Goal: Information Seeking & Learning: Learn about a topic

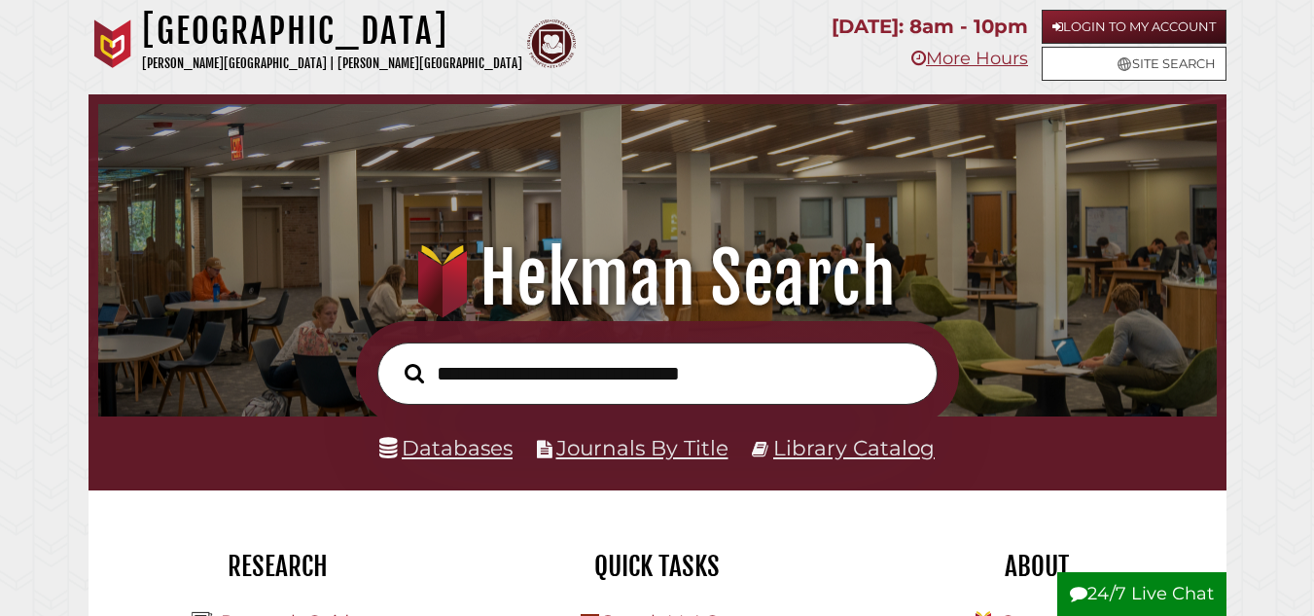
scroll to position [370, 1109]
click at [472, 456] on link "Databases" at bounding box center [445, 447] width 133 height 25
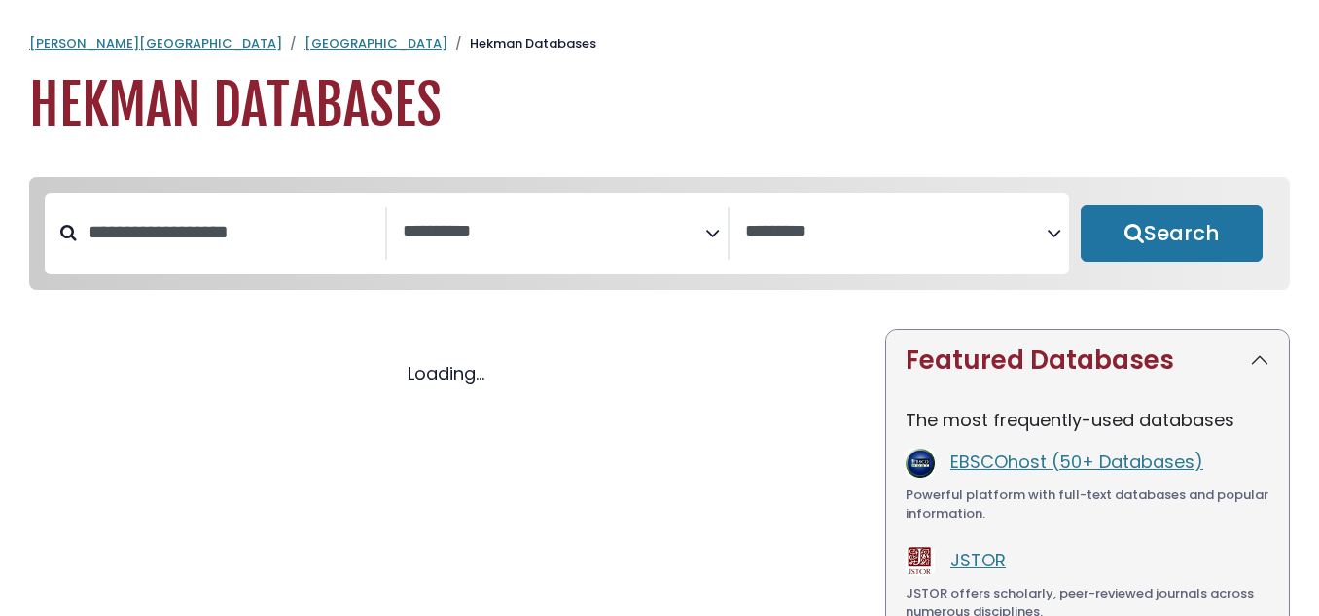
select select "Database Subject Filter"
select select "Database Vendors Filter"
select select "Database Subject Filter"
select select "Database Vendors Filter"
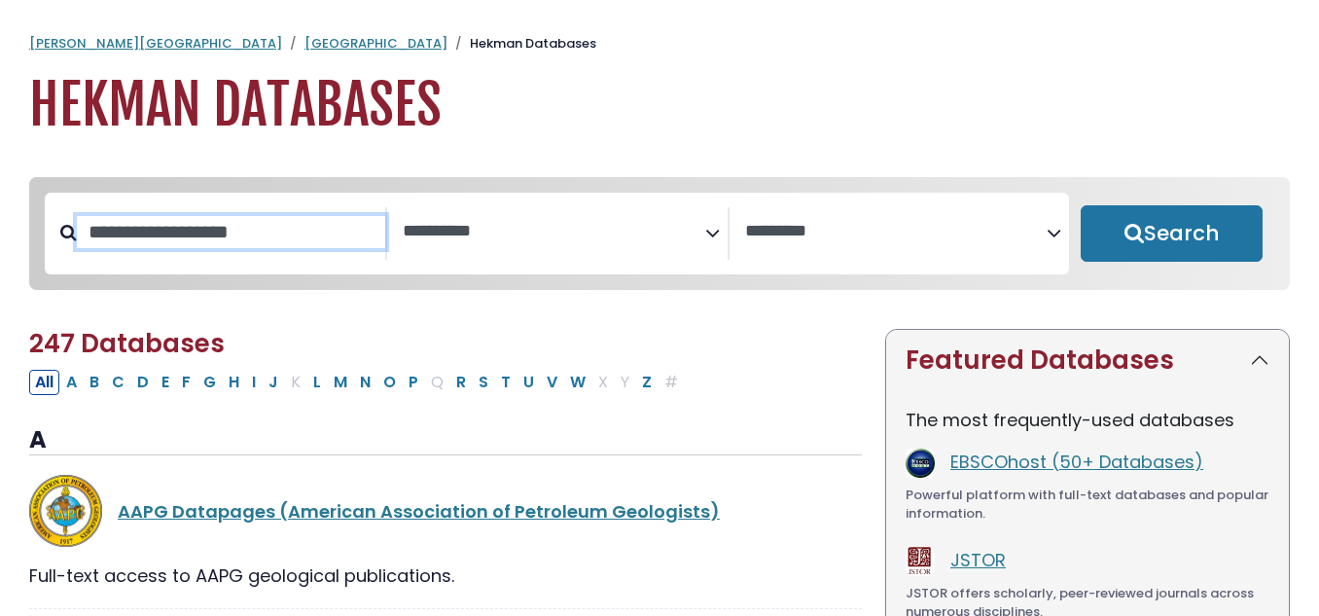
click at [168, 233] on input "Search database by title or keyword" at bounding box center [231, 232] width 308 height 32
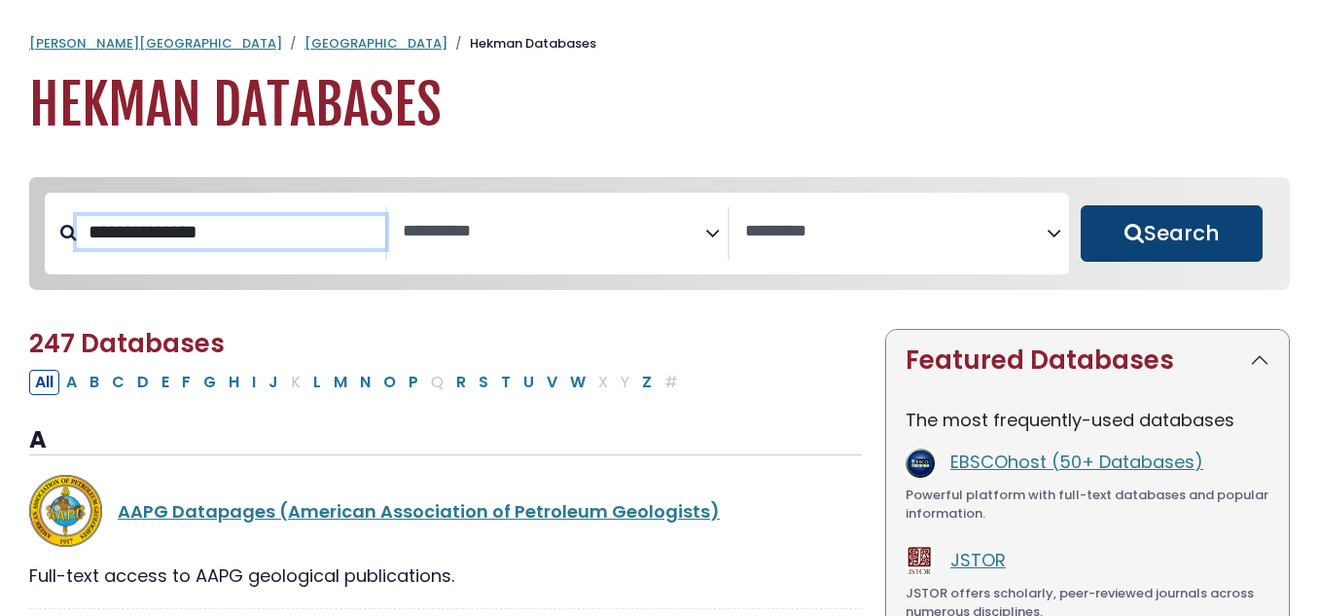
type input "**********"
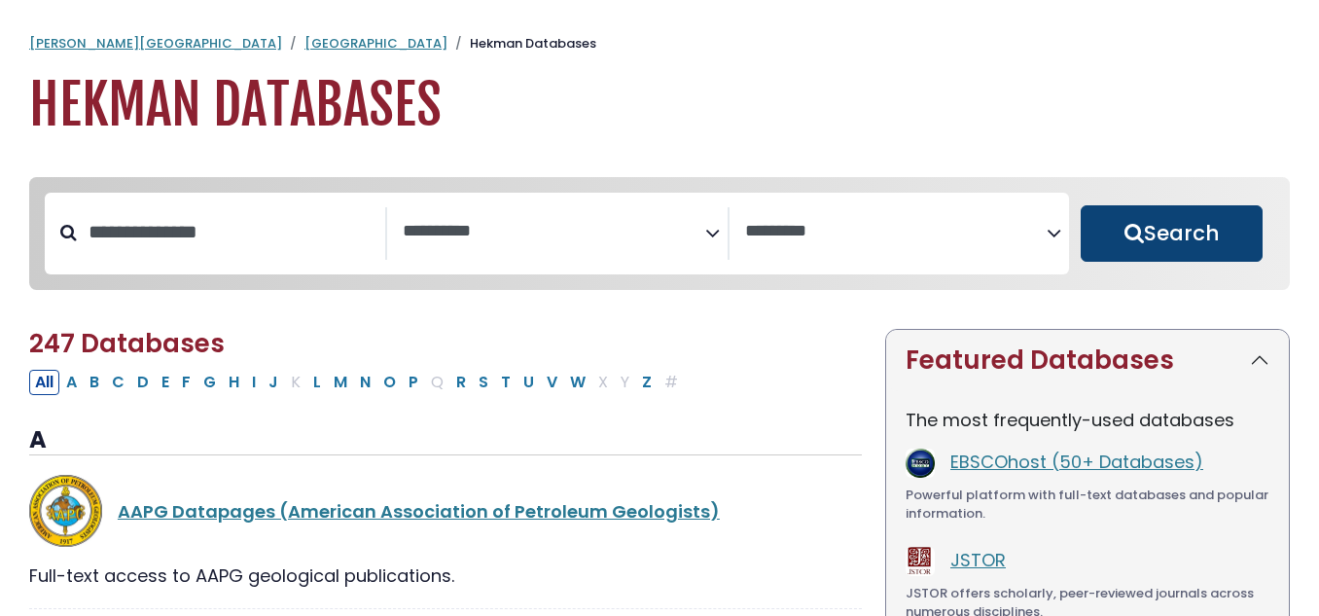
click at [1209, 229] on button "Search" at bounding box center [1171, 233] width 182 height 56
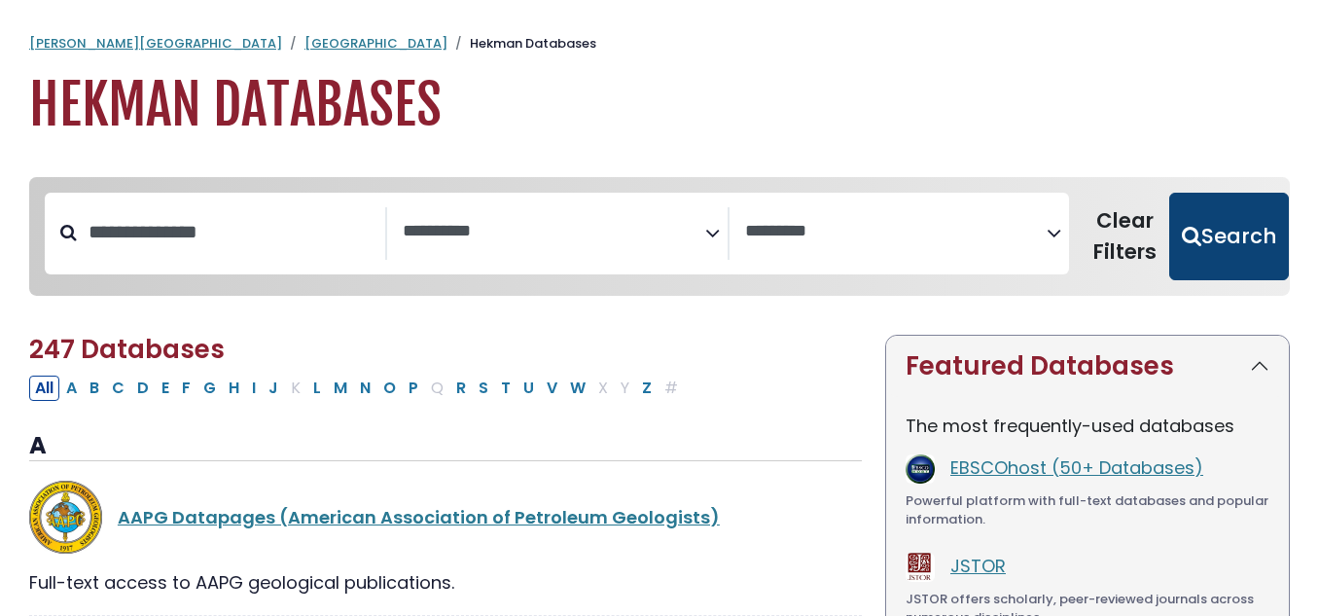
select select "Database Subject Filter"
select select "Database Vendors Filter"
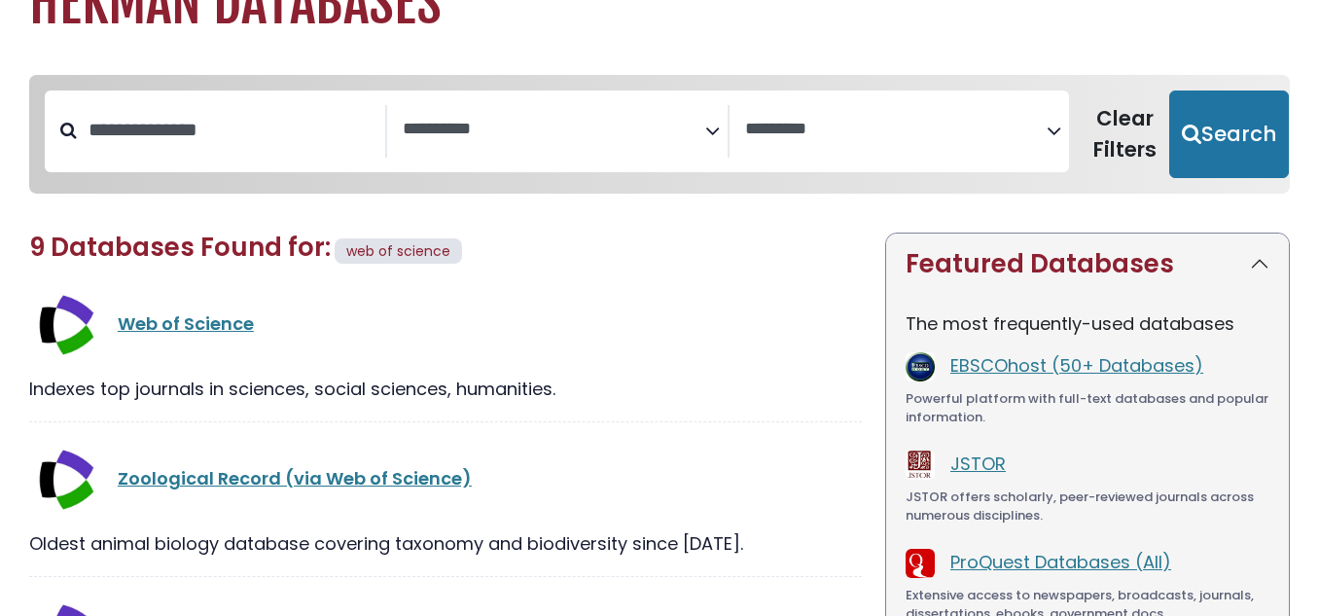
scroll to position [103, 0]
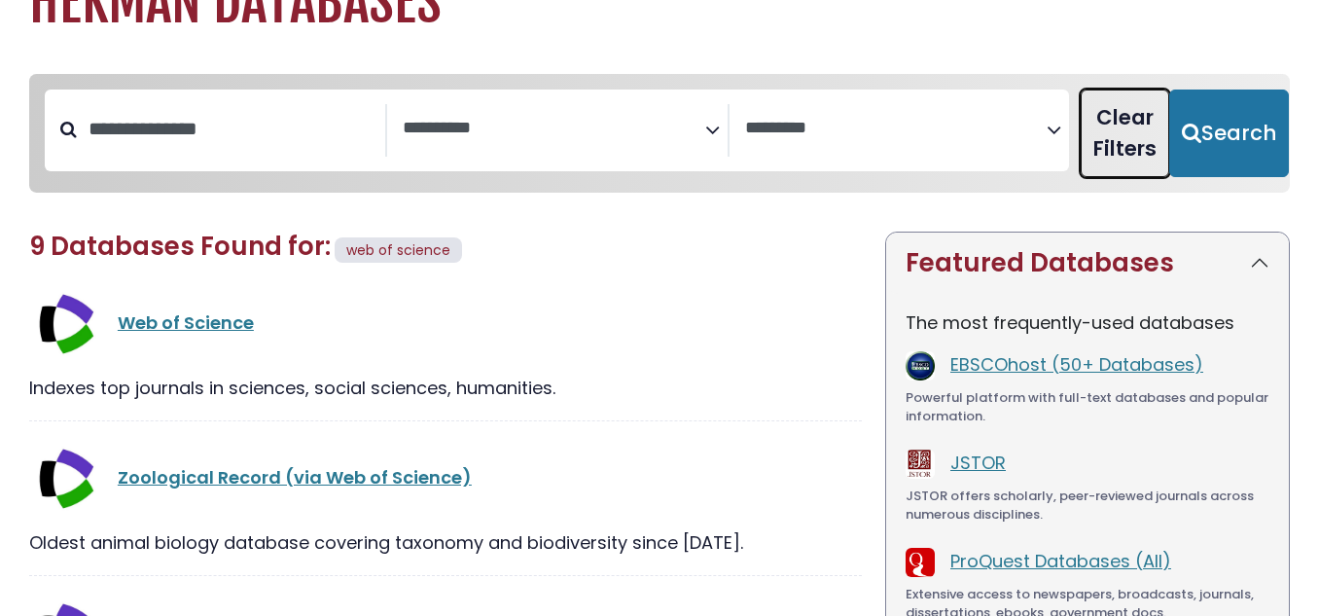
click at [1151, 149] on button "Clear Filters" at bounding box center [1124, 133] width 88 height 88
select select "Database Subject Filter"
select select "Database Vendors Filter"
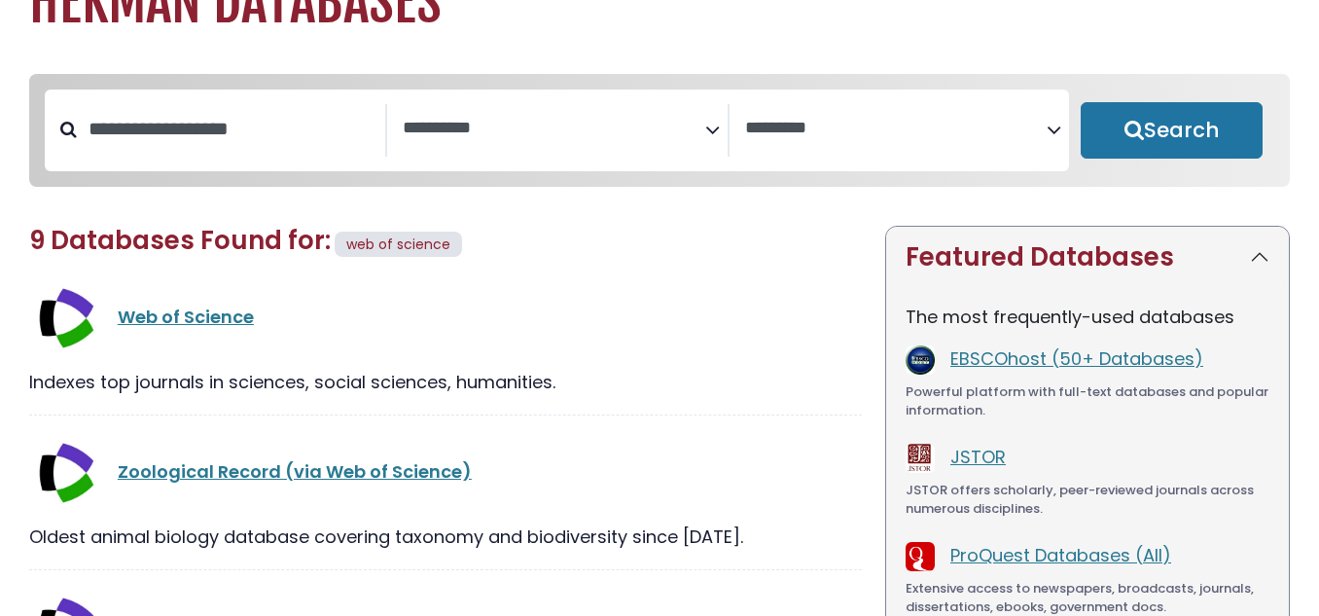
select select "Database Subject Filter"
select select "Database Vendors Filter"
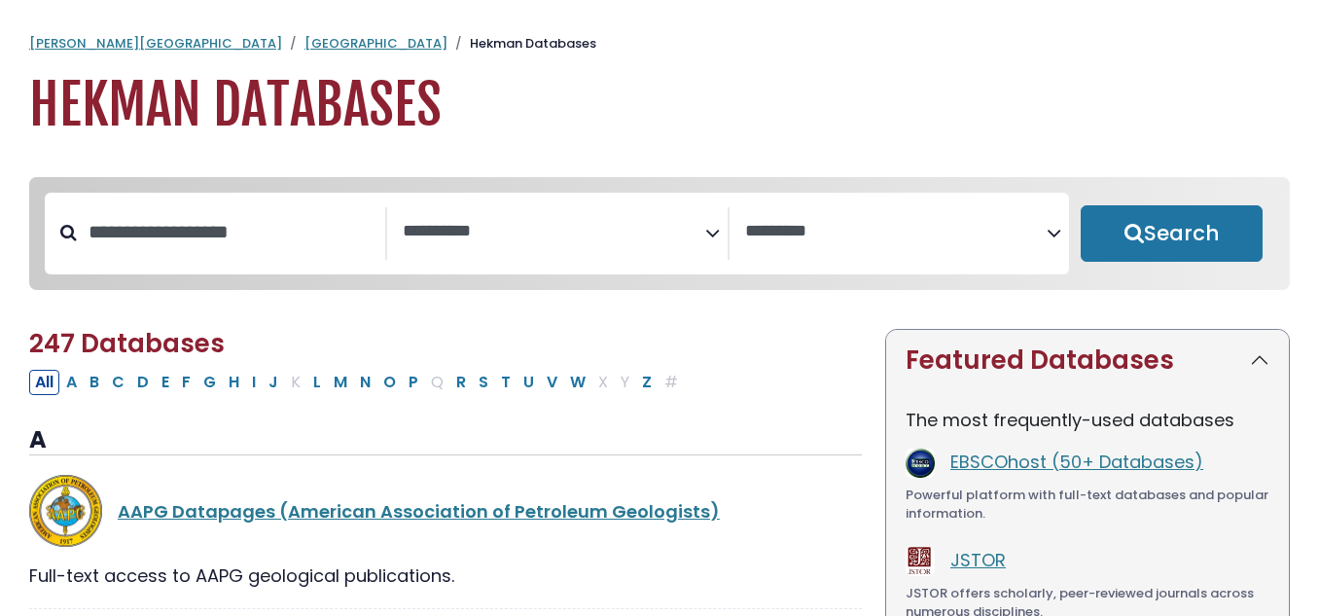
click at [708, 234] on icon "Search filters" at bounding box center [712, 229] width 15 height 29
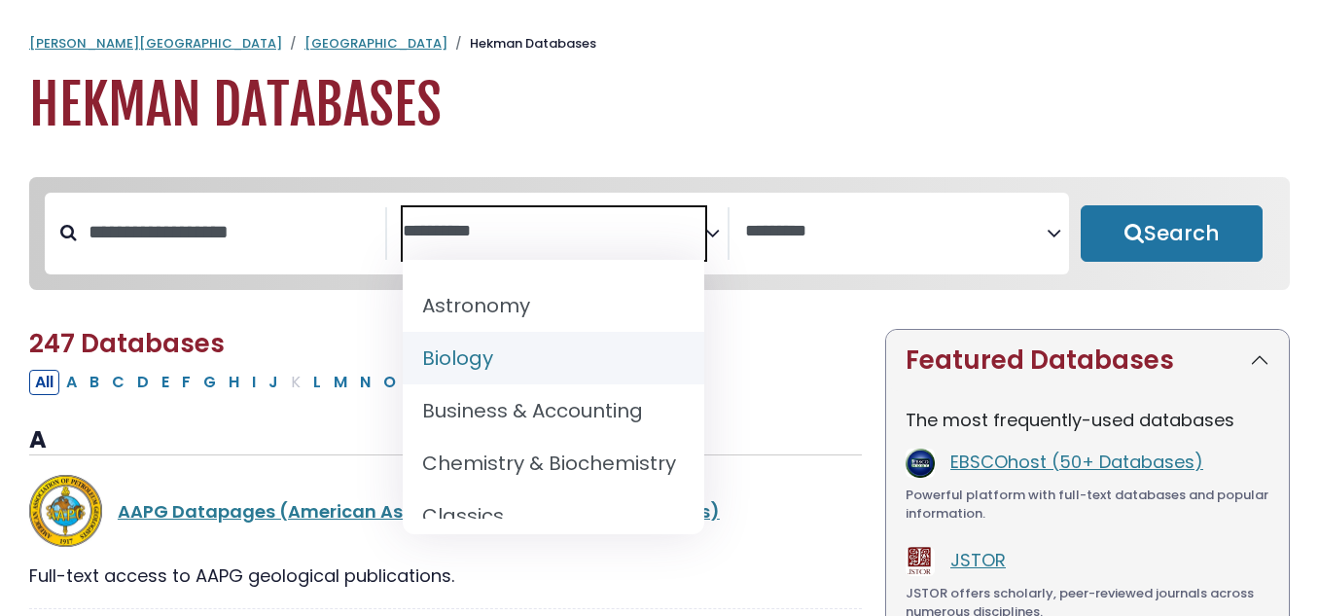
scroll to position [234, 0]
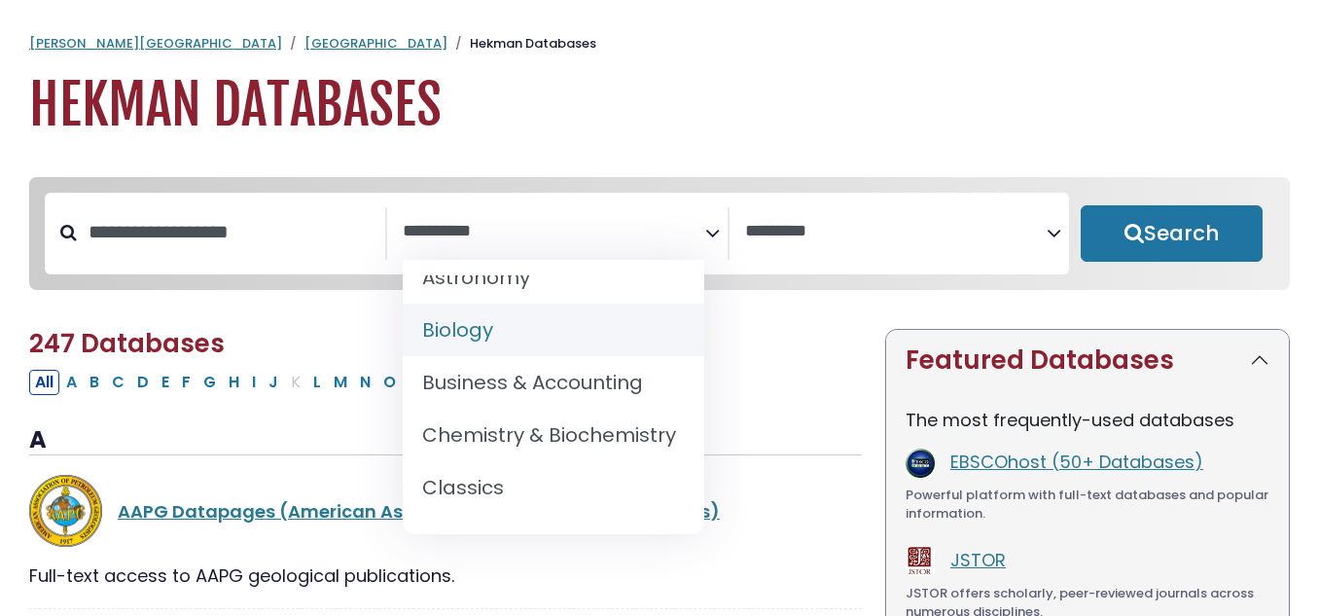
select select "*****"
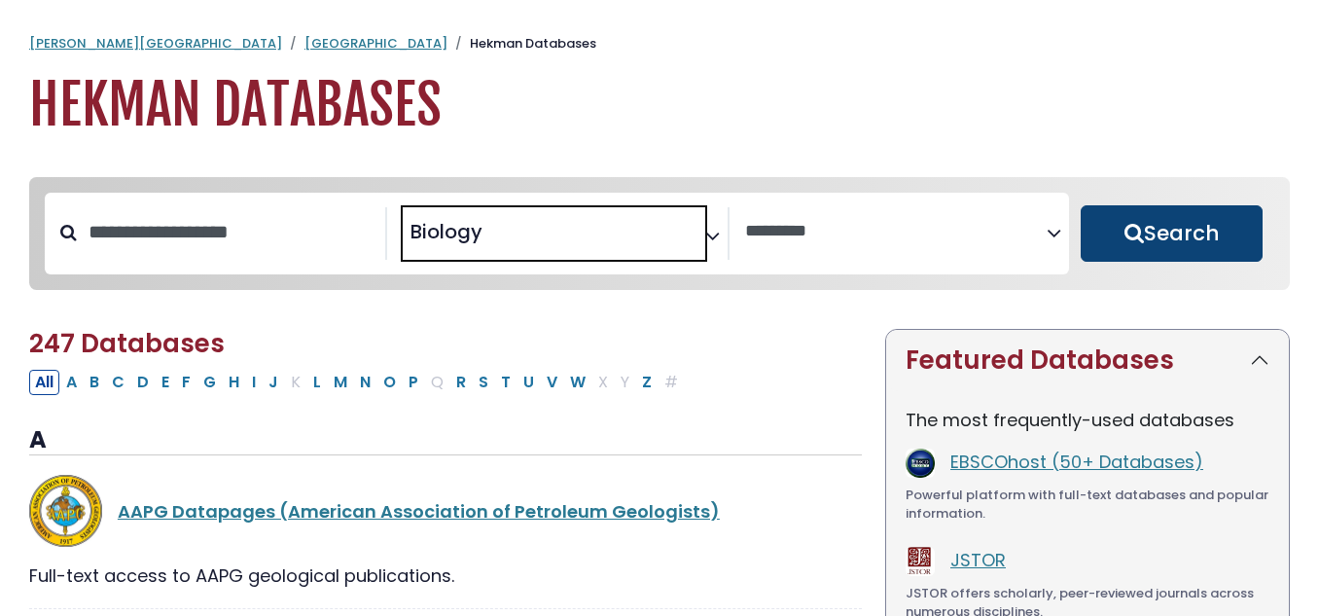
click at [1181, 226] on button "Search" at bounding box center [1171, 233] width 182 height 56
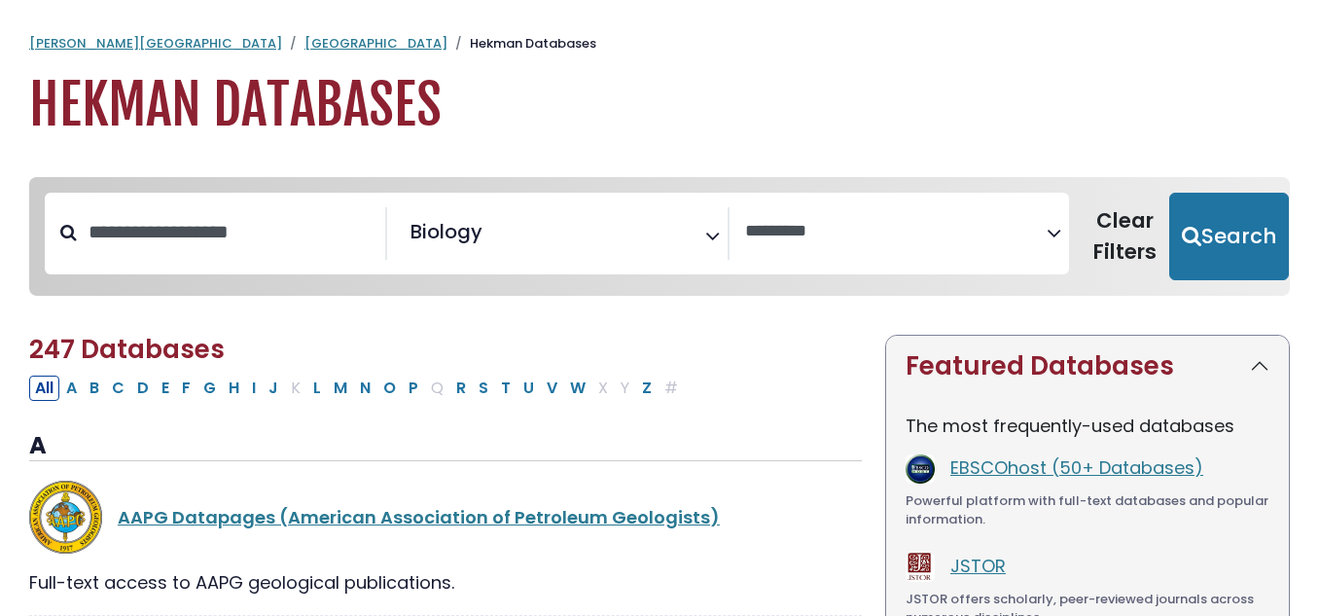
select select "Database Vendors Filter"
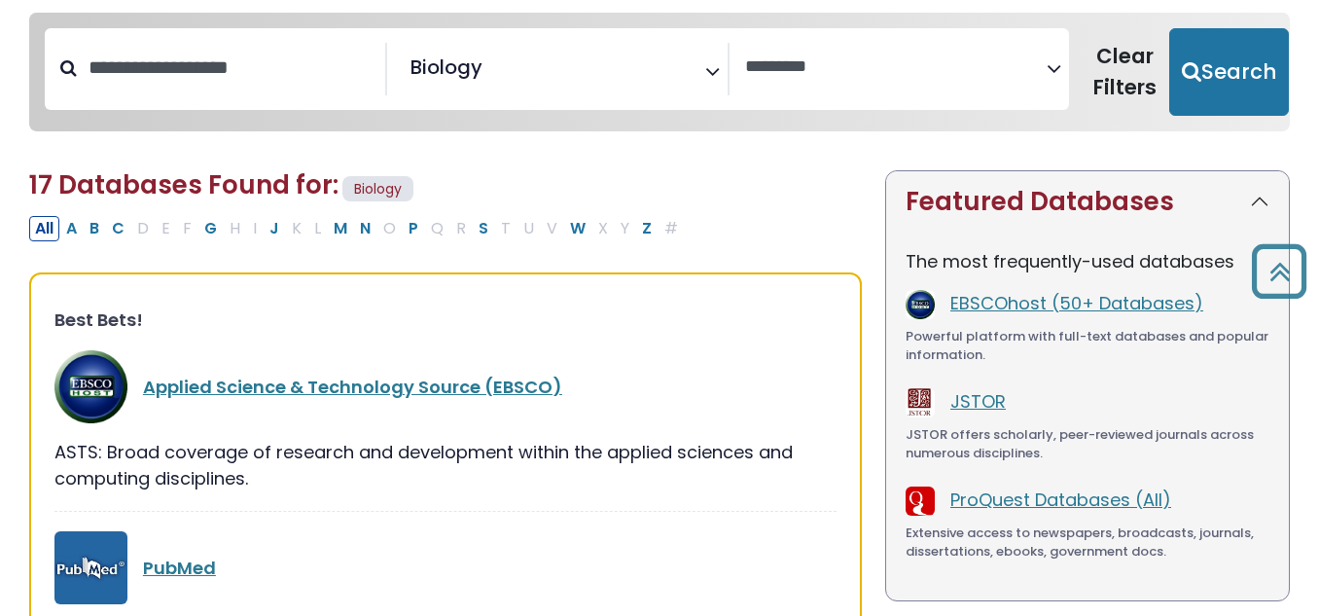
scroll to position [163, 0]
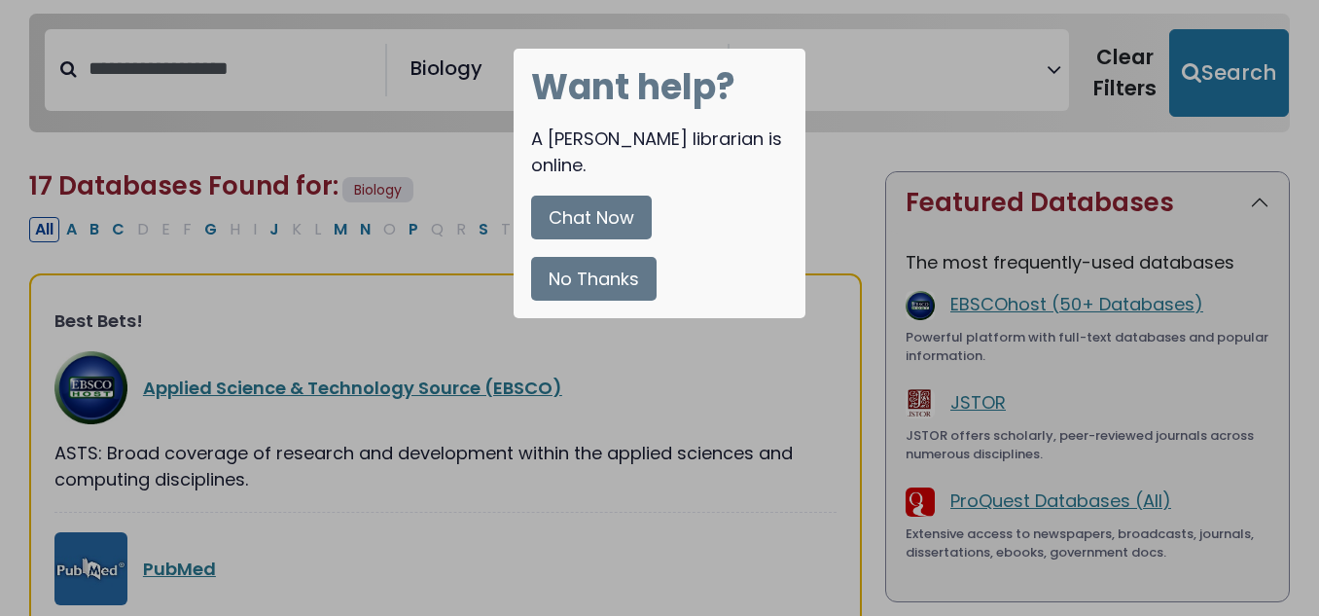
click at [573, 258] on button "No Thanks" at bounding box center [593, 279] width 125 height 44
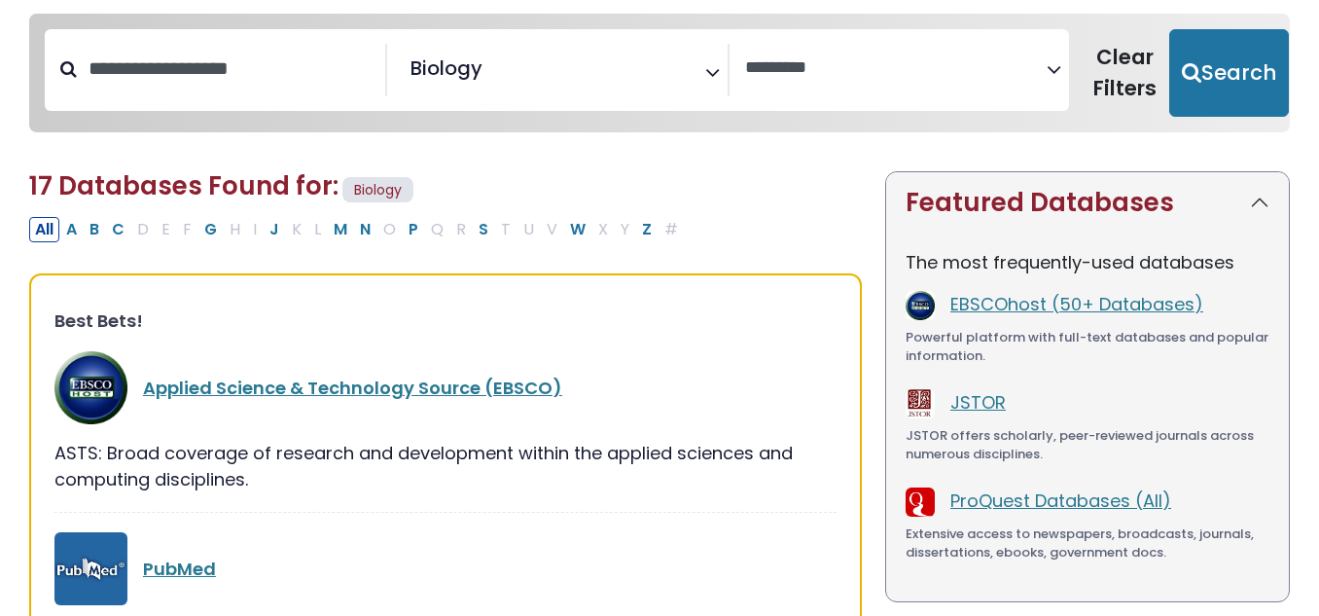
click at [820, 171] on h2 "17 Databases Found for: Biology Edit Filters" at bounding box center [445, 189] width 832 height 36
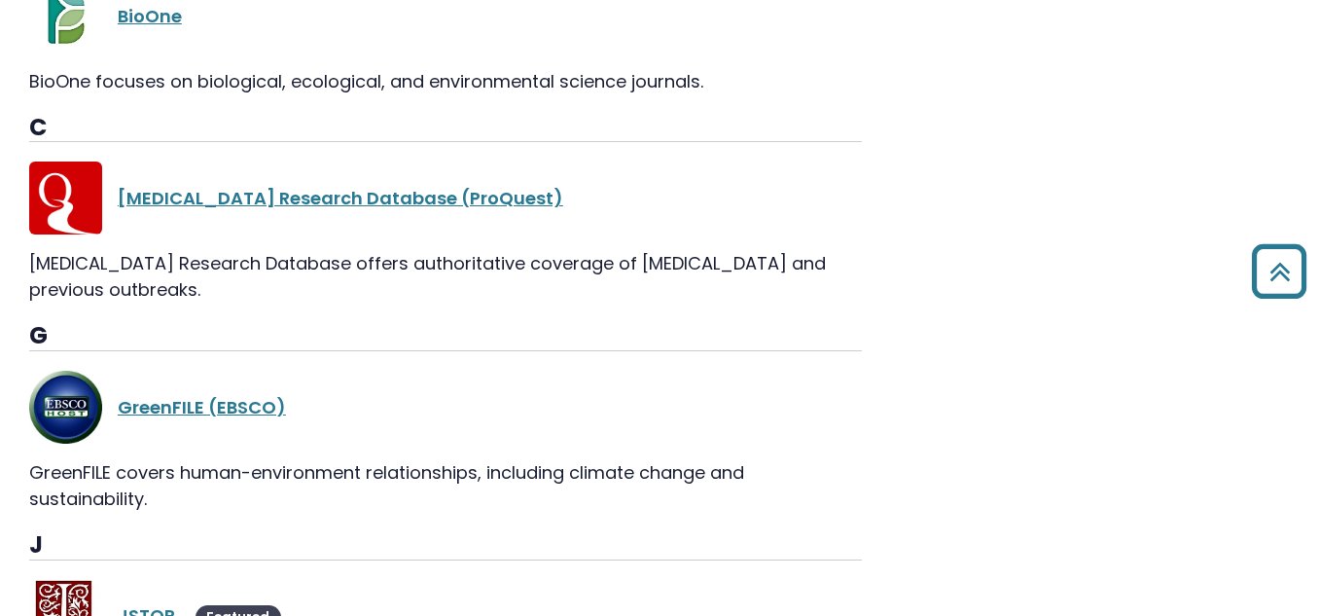
scroll to position [1793, 0]
click at [379, 202] on link "Coronavirus Research Database (ProQuest)" at bounding box center [340, 199] width 445 height 24
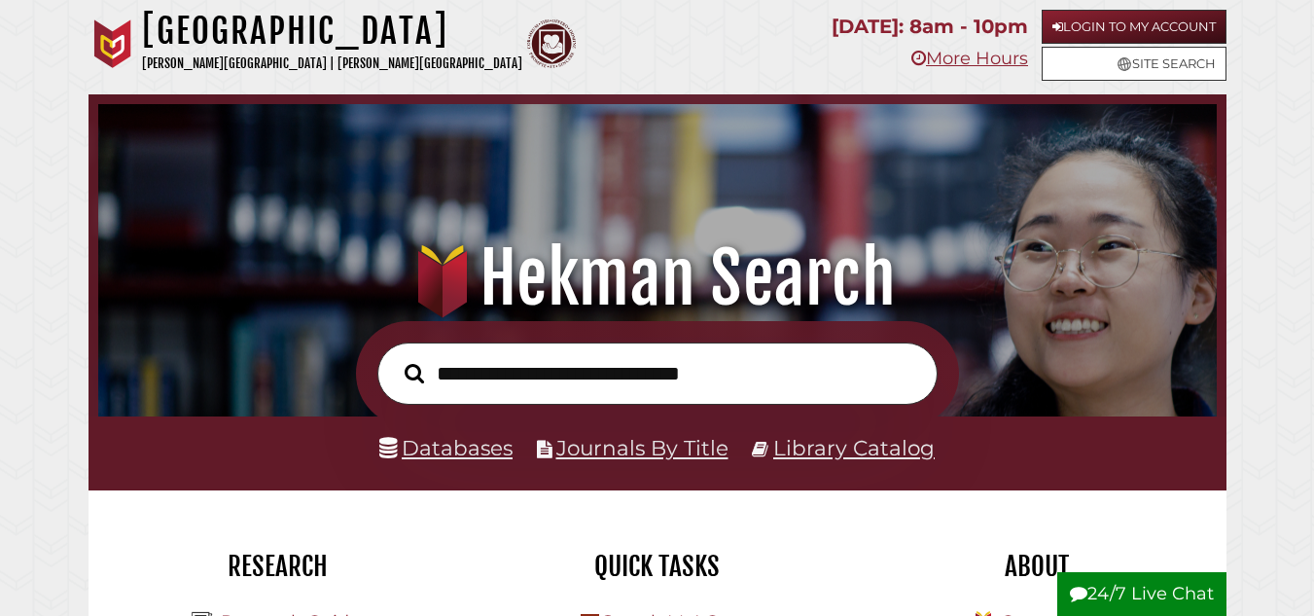
click at [603, 385] on input "text" at bounding box center [657, 373] width 560 height 63
type input "**********"
click at [395, 358] on button "Search" at bounding box center [414, 373] width 39 height 30
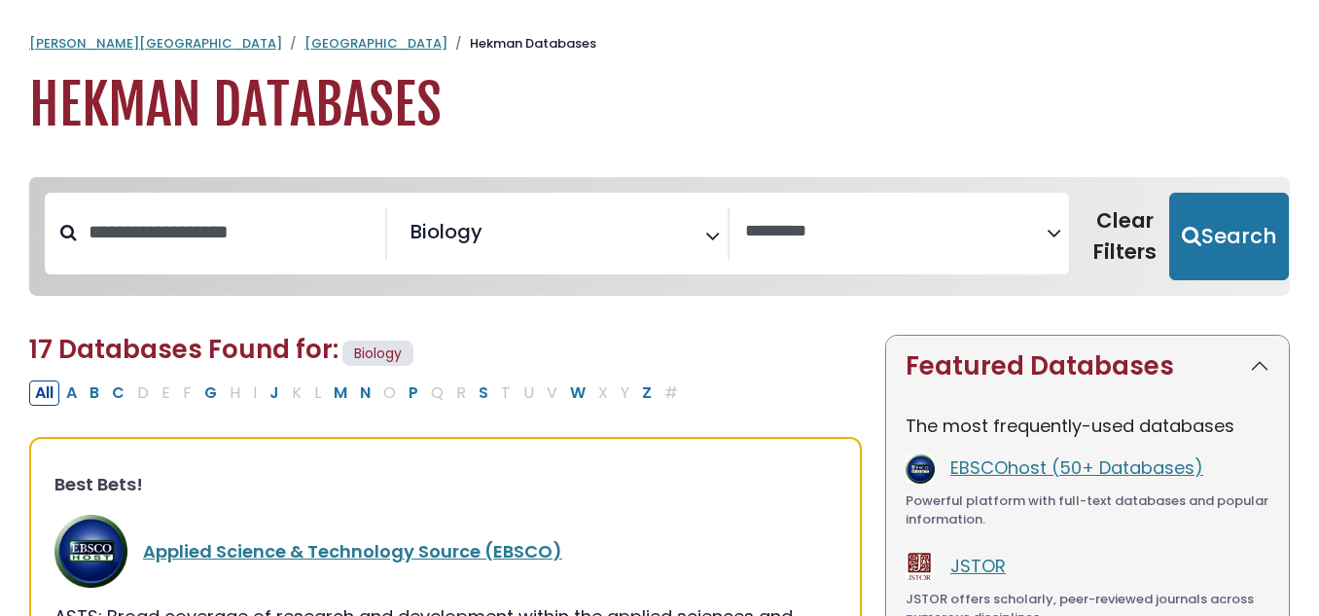
select select "Database Vendors Filter"
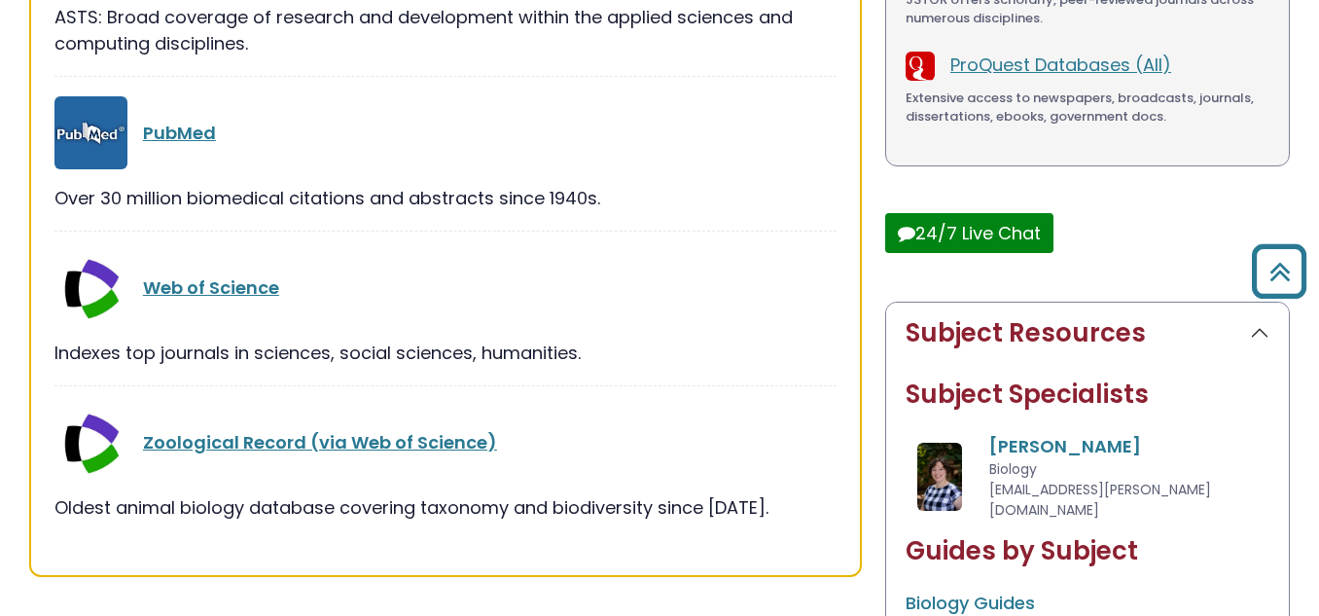
scroll to position [600, 0]
click at [241, 288] on link "Web of Science" at bounding box center [211, 286] width 136 height 24
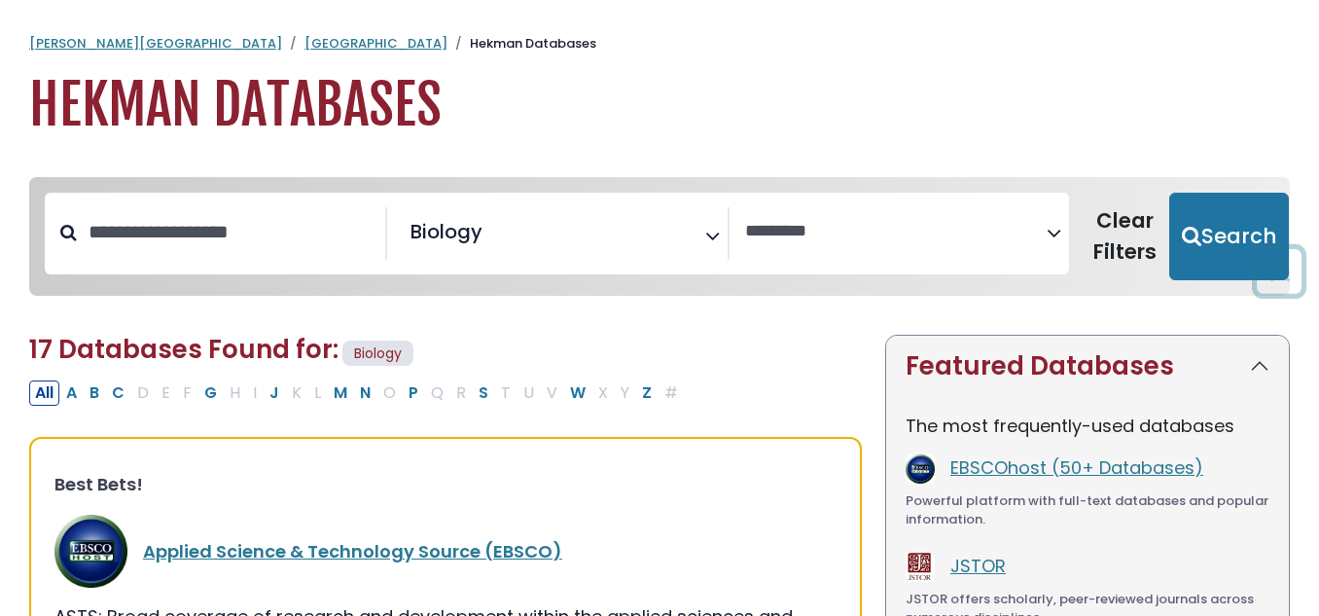
select select "Database Vendors Filter"
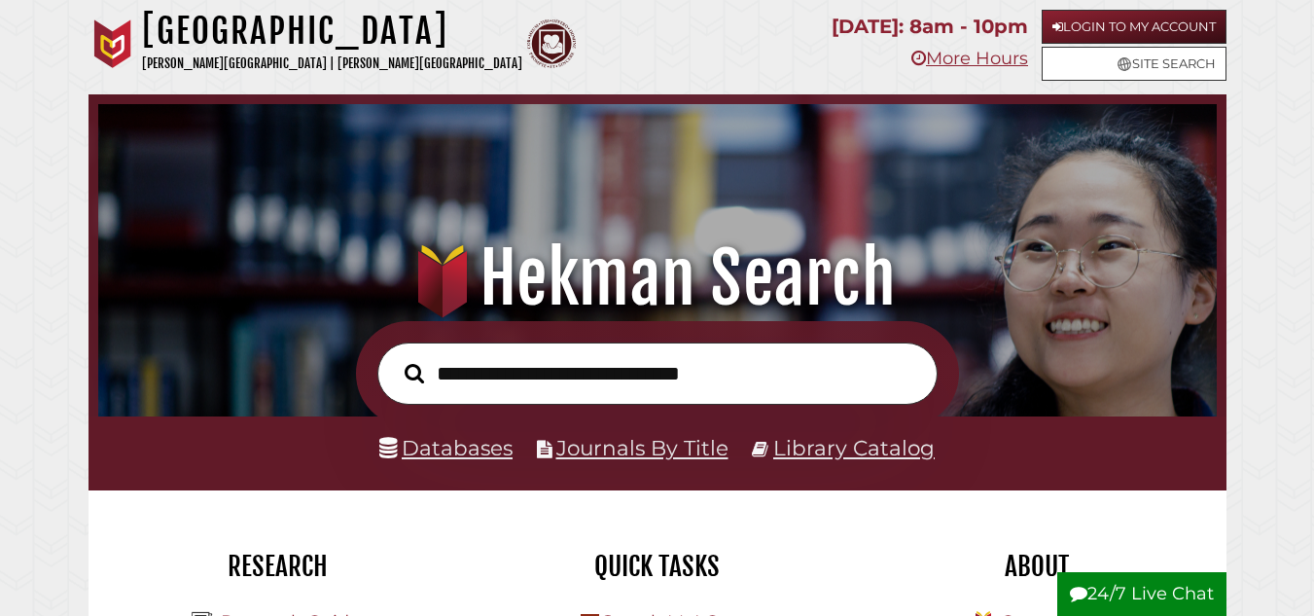
scroll to position [370, 1109]
click at [464, 456] on link "Databases" at bounding box center [445, 447] width 133 height 25
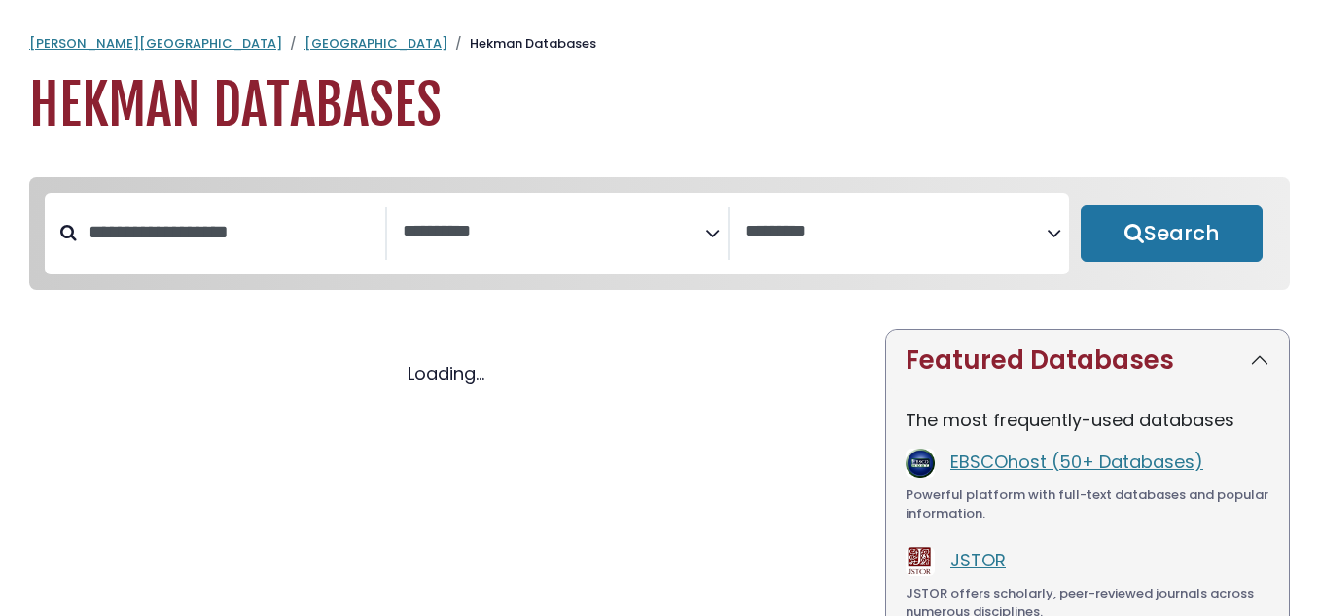
select select "Database Subject Filter"
select select "Database Vendors Filter"
select select "Database Subject Filter"
select select "Database Vendors Filter"
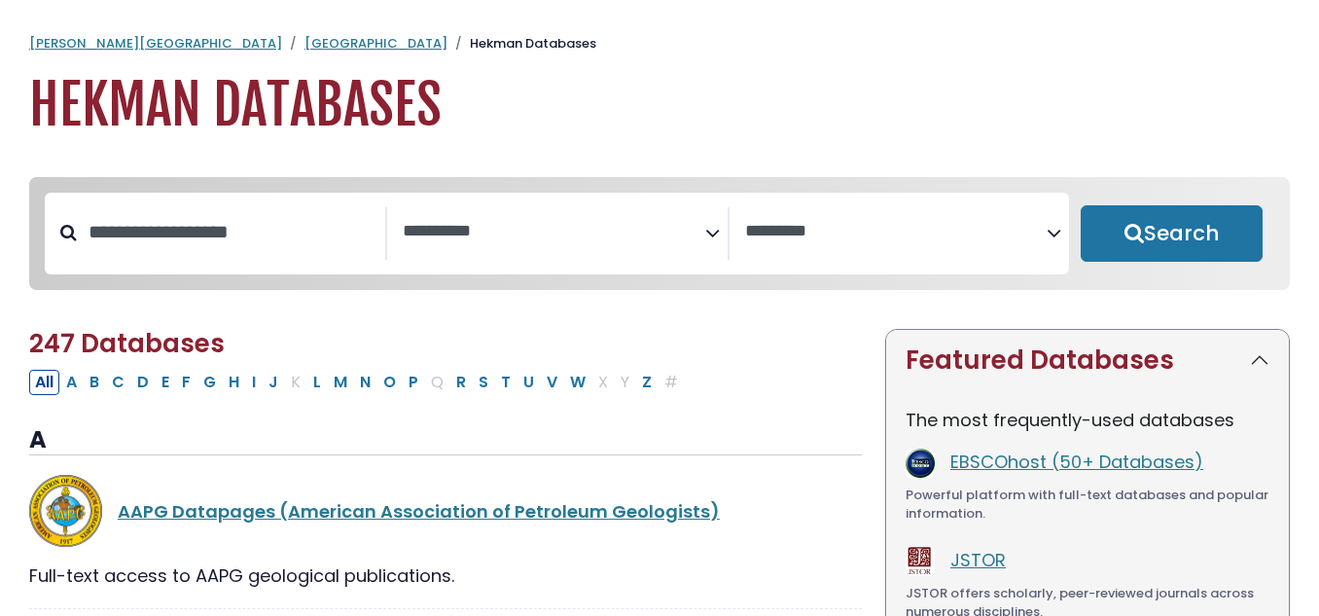
click at [714, 236] on icon "Search filters" at bounding box center [712, 229] width 15 height 29
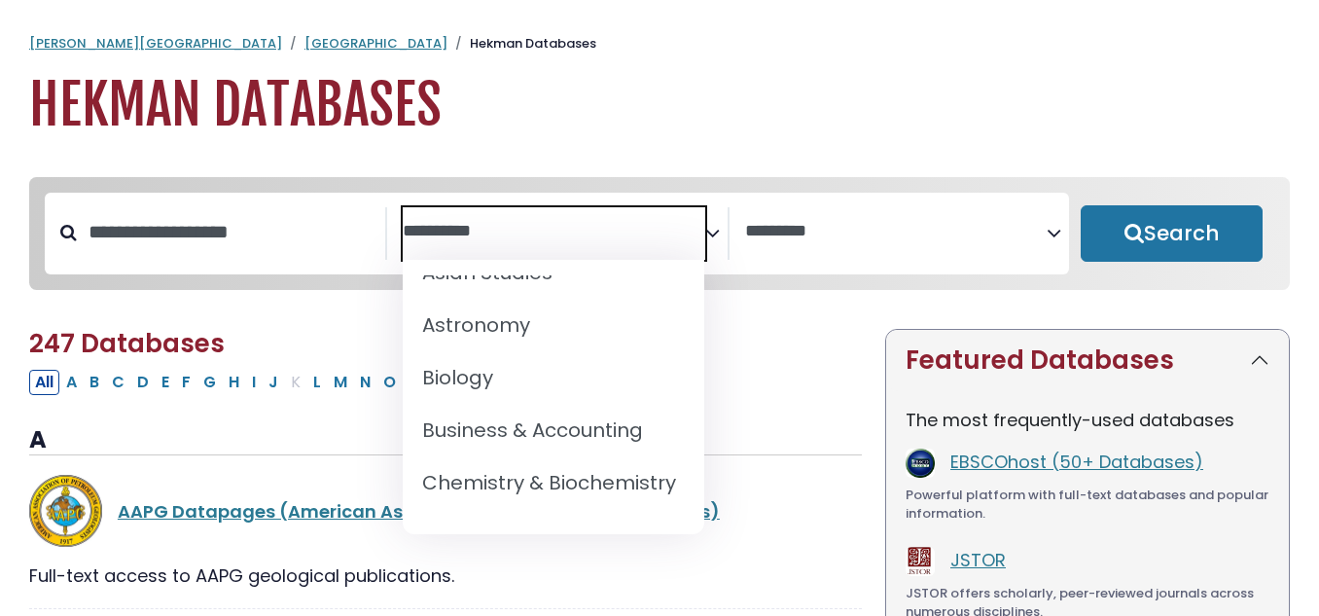
scroll to position [230, 0]
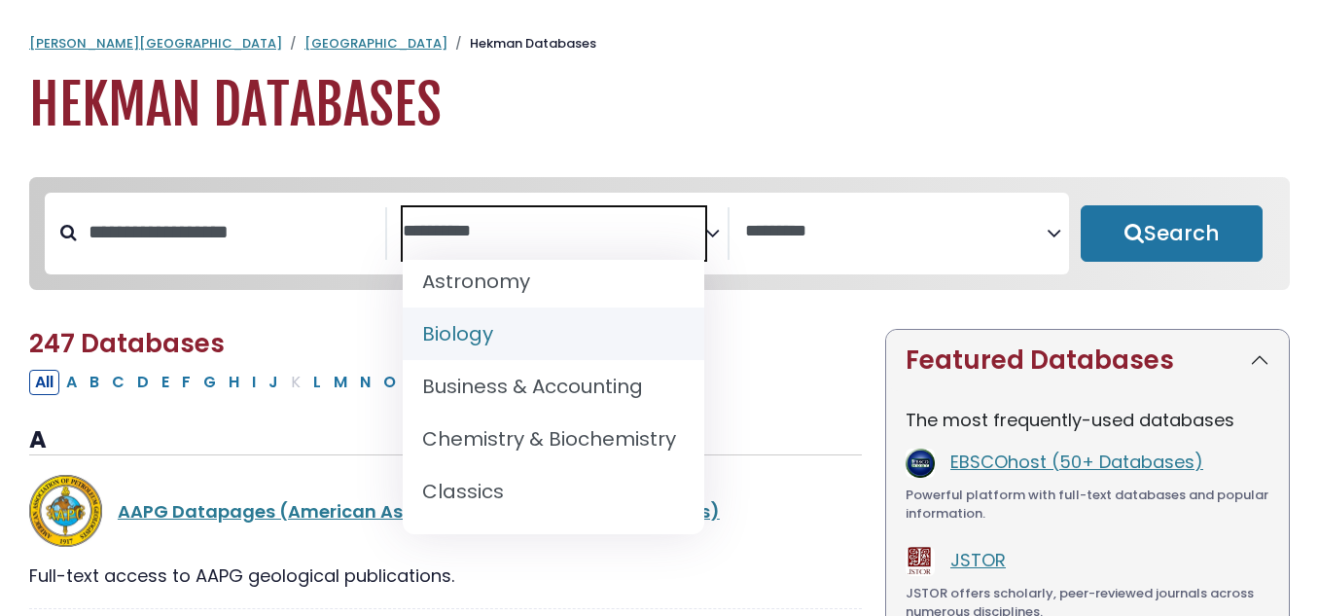
select select "*****"
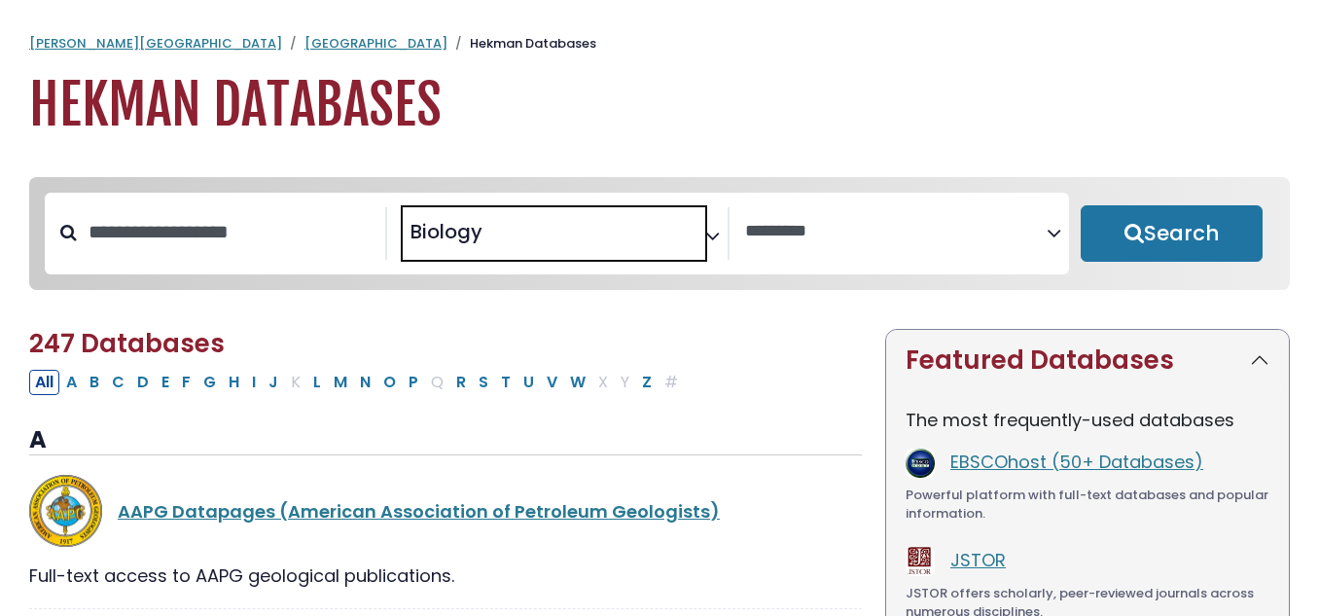
scroll to position [126, 0]
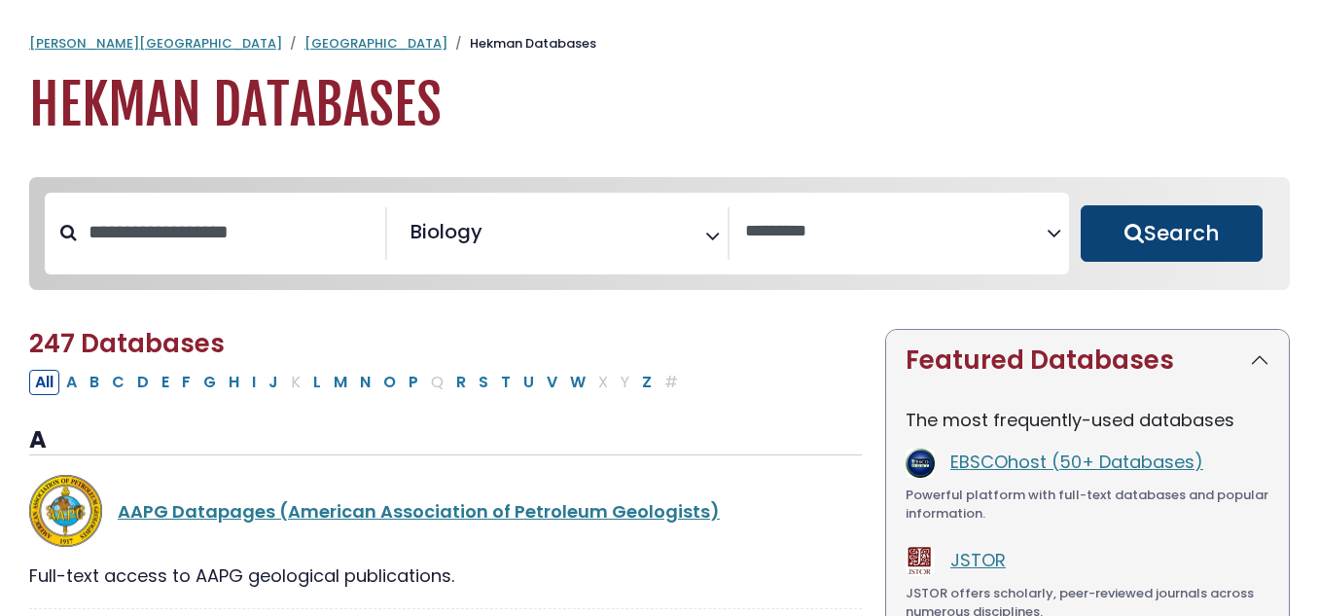
click at [1140, 232] on button "Search" at bounding box center [1171, 233] width 182 height 56
select select "Database Vendors Filter"
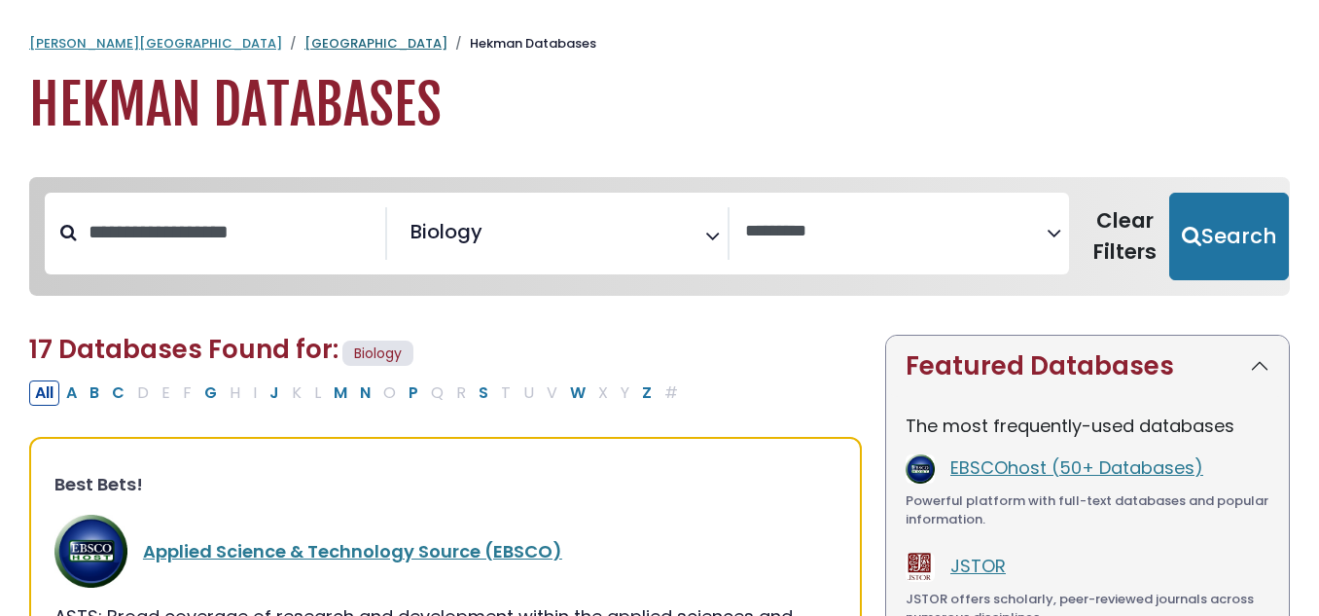
click at [304, 45] on link "[GEOGRAPHIC_DATA]" at bounding box center [375, 43] width 143 height 18
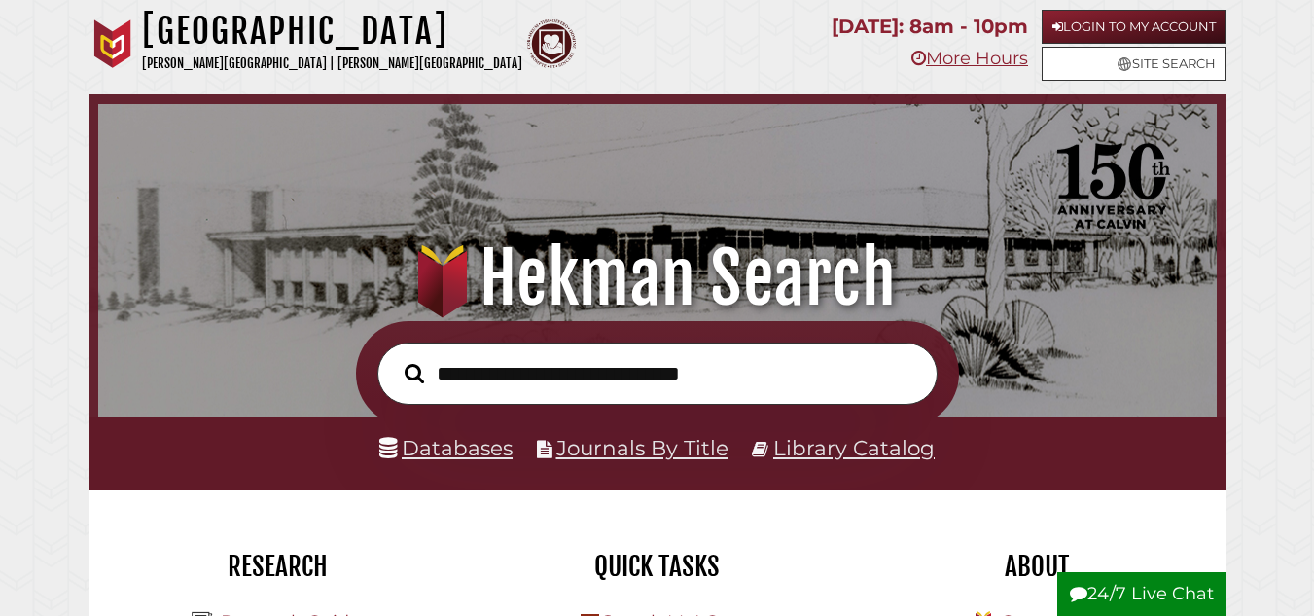
scroll to position [370, 1109]
